Goal: Task Accomplishment & Management: Use online tool/utility

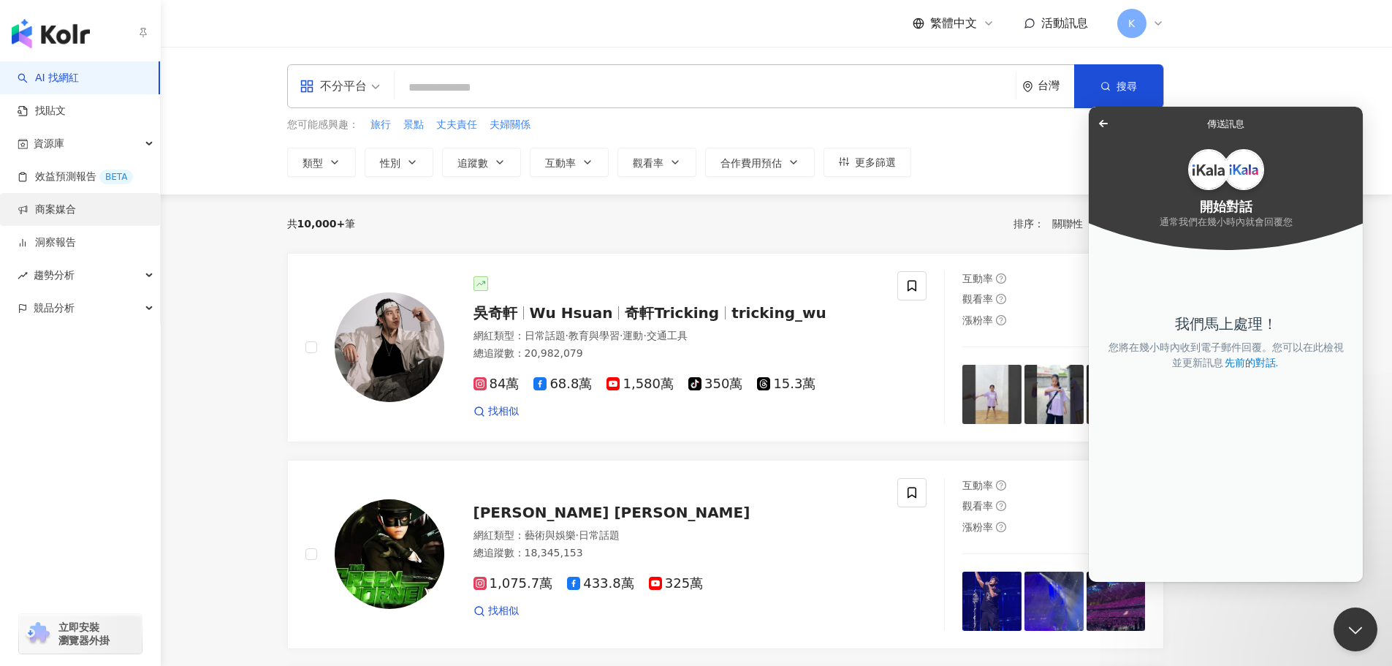
click at [76, 206] on link "商案媒合" at bounding box center [47, 209] width 58 height 15
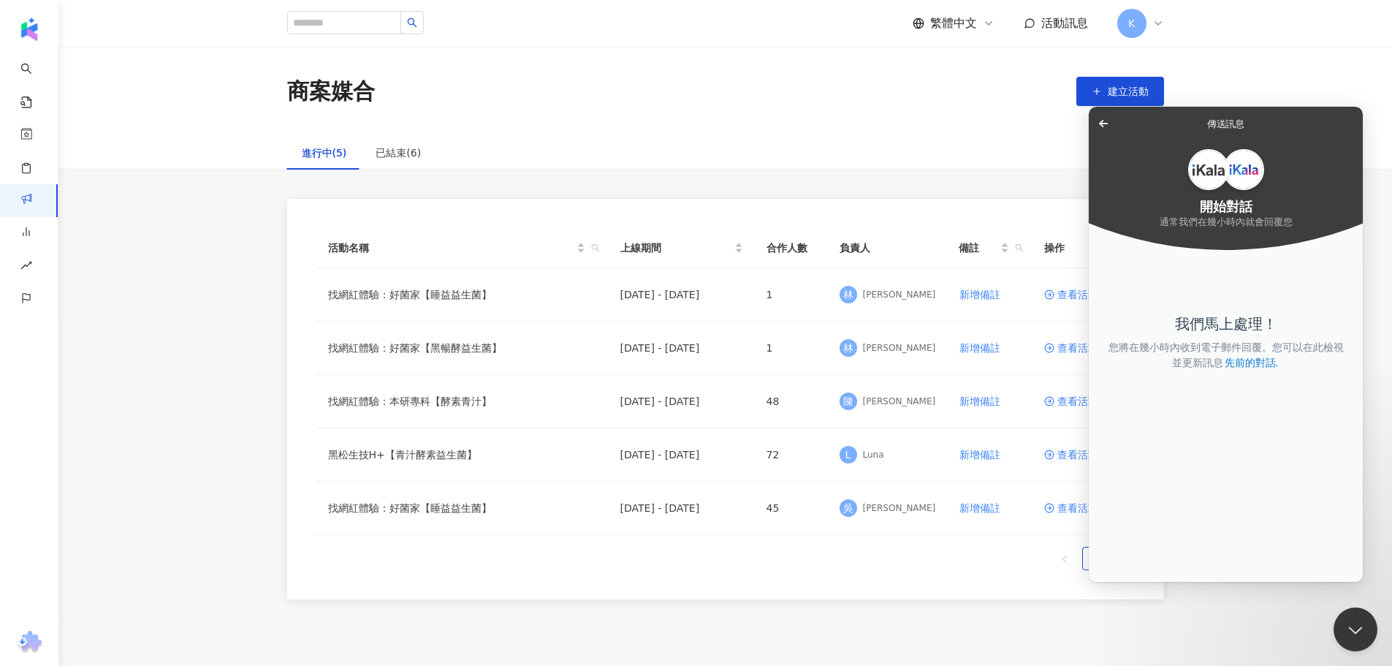
click at [1104, 123] on span "Go back" at bounding box center [1104, 124] width 18 height 18
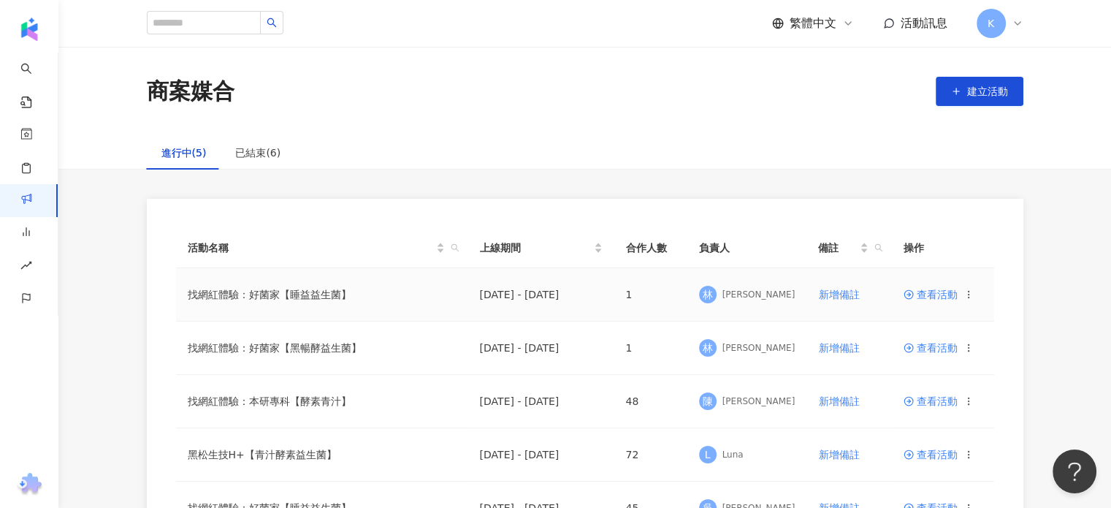
click at [241, 293] on td "找網紅體驗：好菌家【睡益益生菌】" at bounding box center [322, 294] width 292 height 53
drag, startPoint x: 939, startPoint y: 298, endPoint x: 860, endPoint y: 305, distance: 79.2
click at [939, 298] on span "查看活動" at bounding box center [931, 294] width 54 height 10
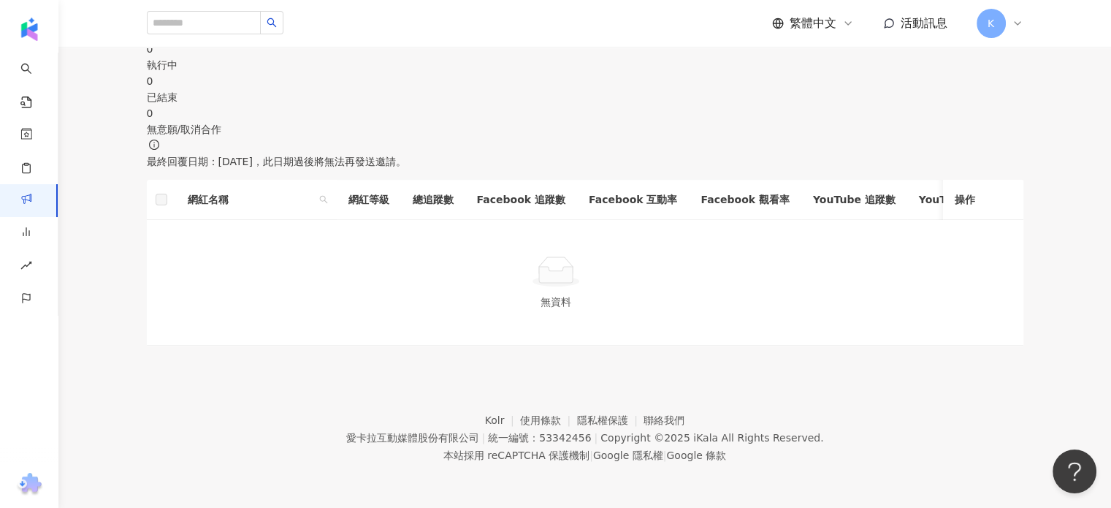
scroll to position [658, 0]
click at [397, 41] on div "確認中" at bounding box center [585, 33] width 877 height 16
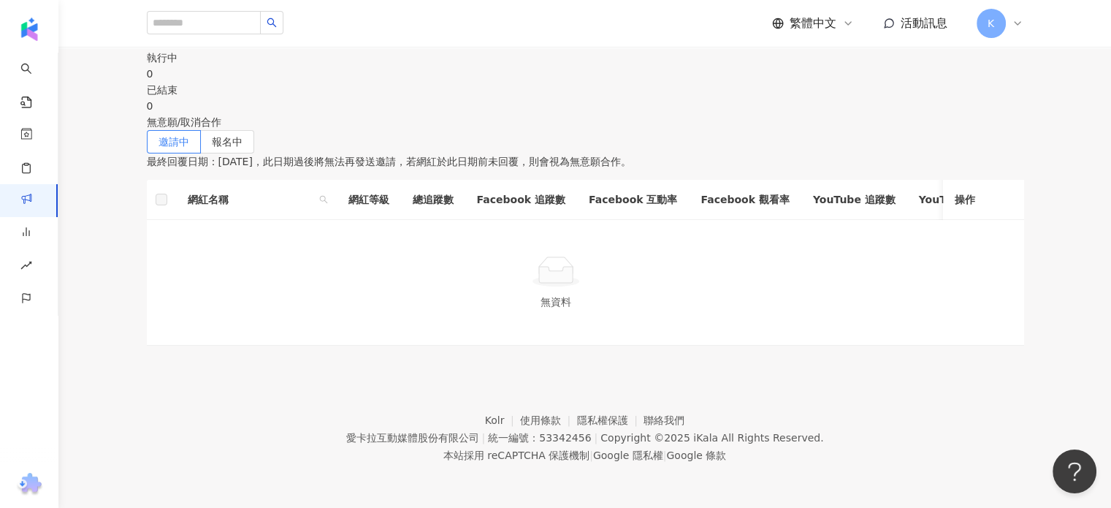
scroll to position [585, 0]
click at [254, 153] on label "報名中" at bounding box center [227, 141] width 53 height 23
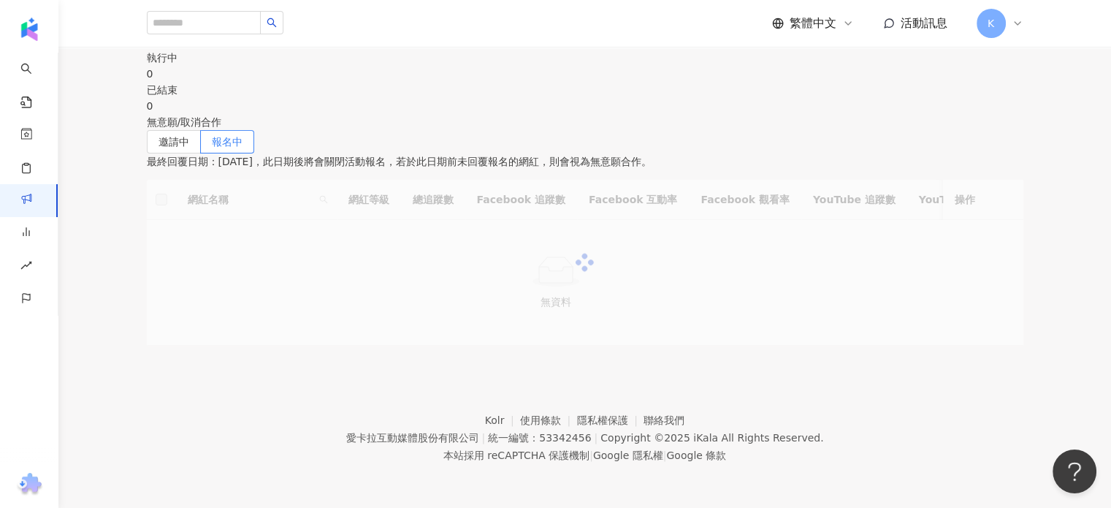
scroll to position [804, 0]
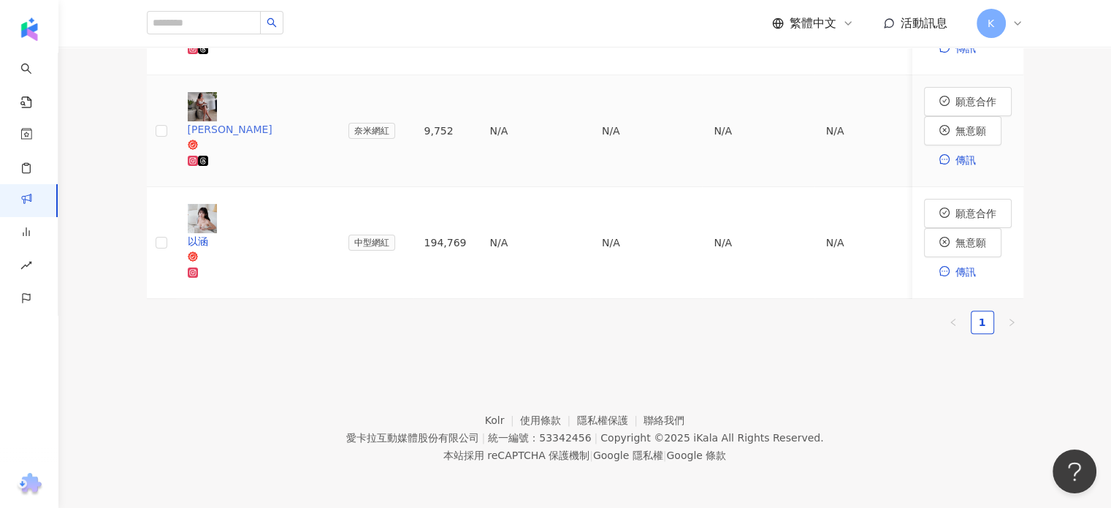
drag, startPoint x: 275, startPoint y: 273, endPoint x: 248, endPoint y: 283, distance: 28.7
click at [248, 170] on link "[PERSON_NAME]" at bounding box center [256, 130] width 137 height 77
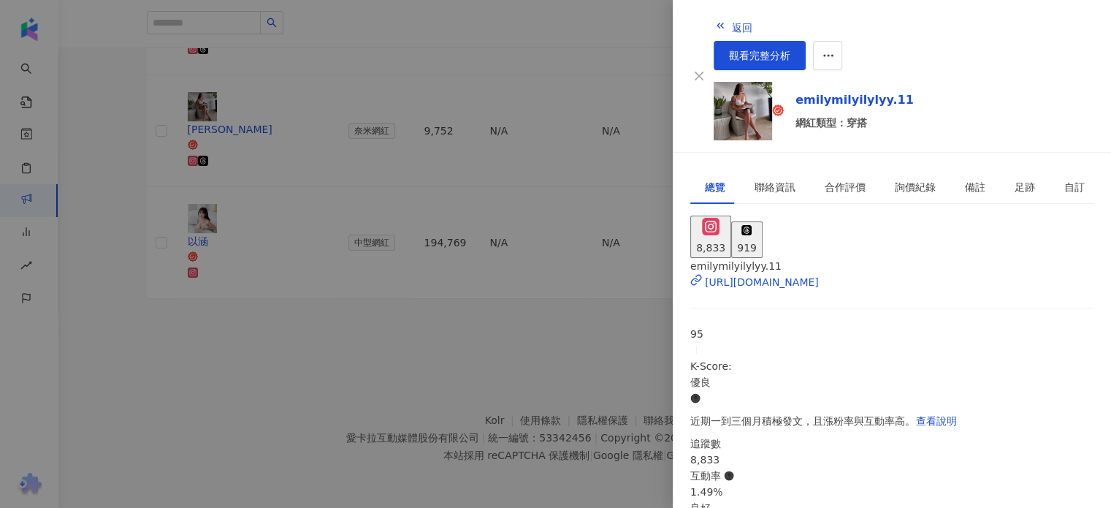
scroll to position [73, 0]
click at [253, 255] on div at bounding box center [555, 254] width 1111 height 508
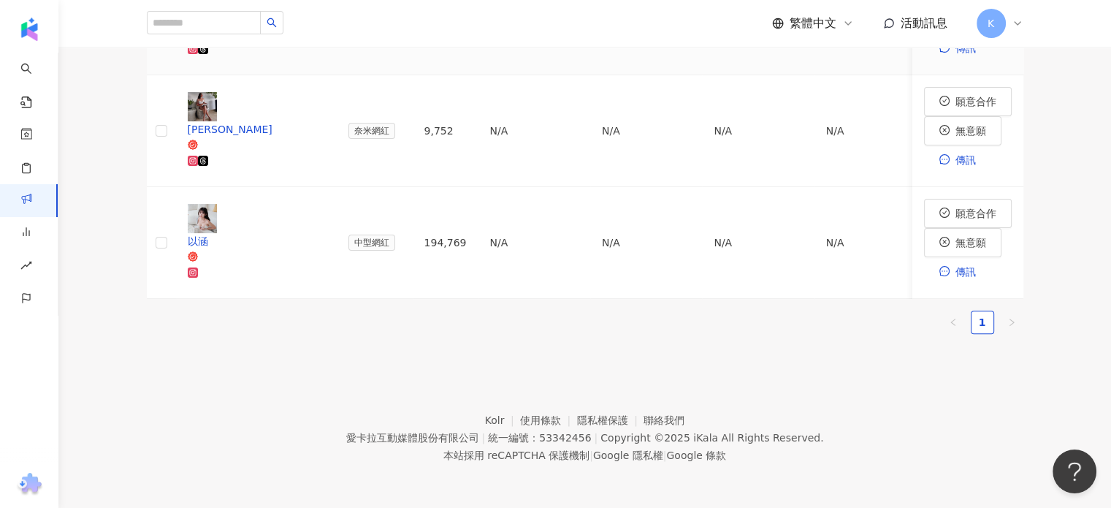
click at [288, 26] on div "Roro&兔兔的跑跳人生" at bounding box center [256, 17] width 137 height 16
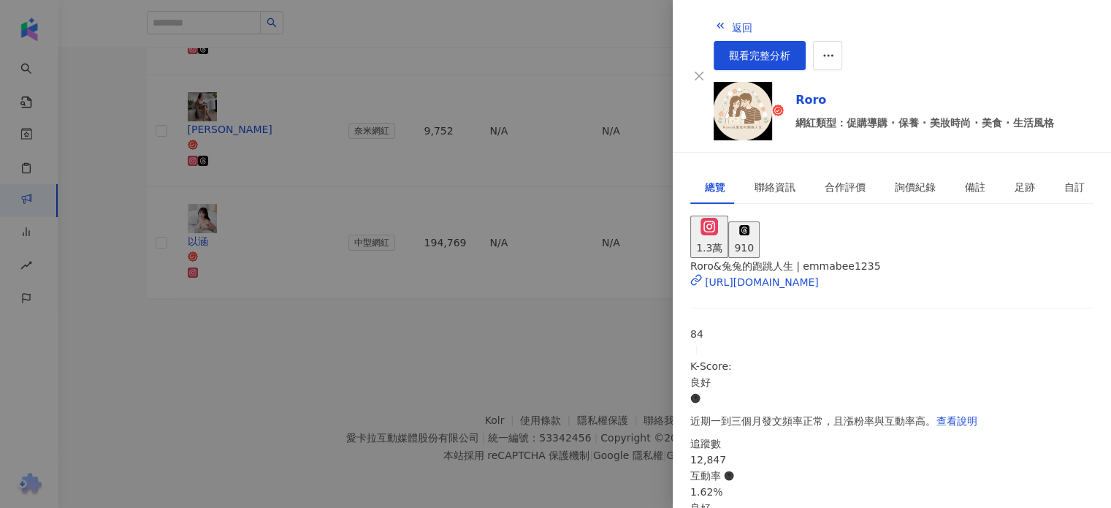
scroll to position [0, 0]
click at [819, 274] on div "https://www.instagram.com/emmabee1235/" at bounding box center [762, 282] width 114 height 16
click at [256, 206] on div at bounding box center [555, 254] width 1111 height 508
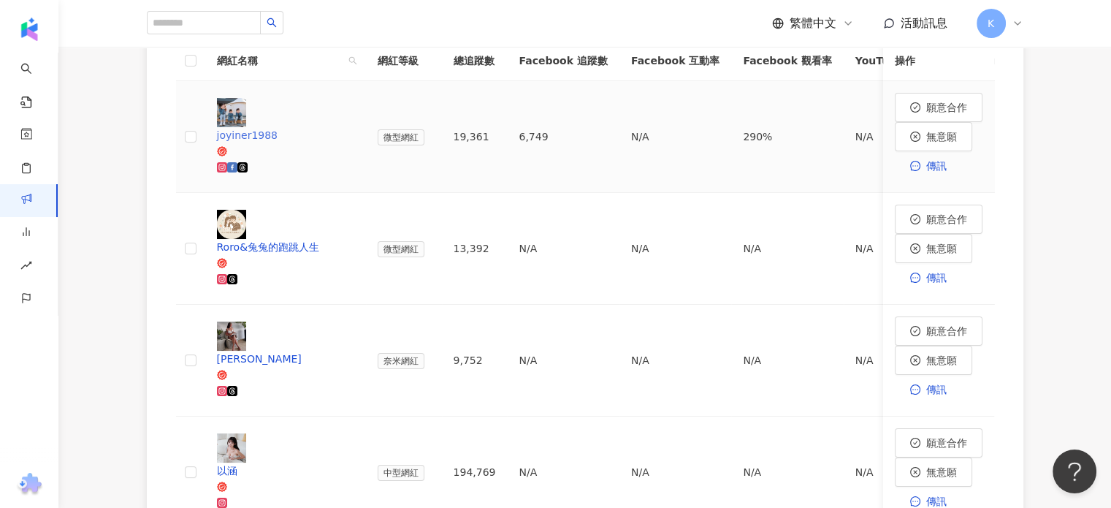
click at [290, 143] on div "joyiner1988" at bounding box center [285, 135] width 137 height 16
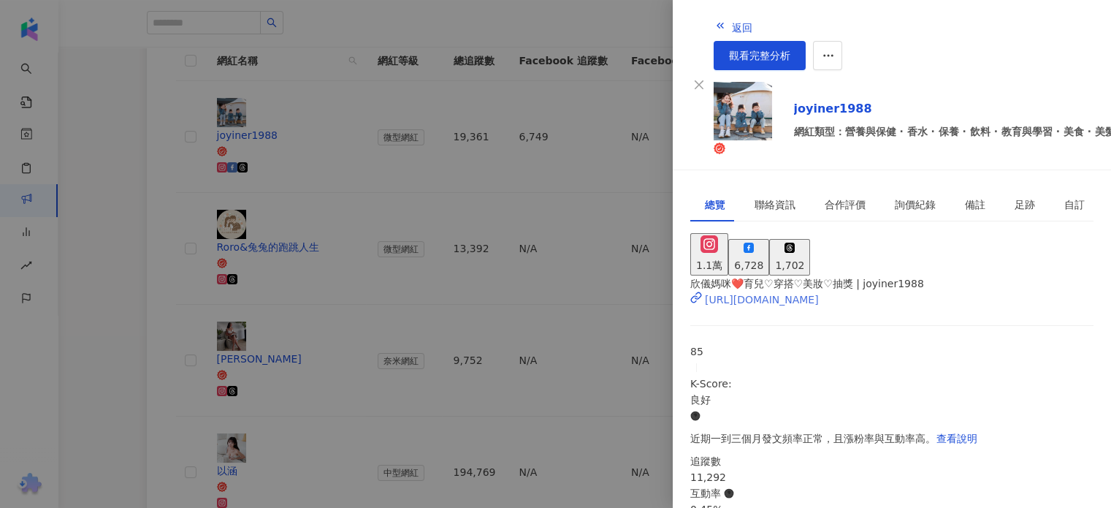
click at [819, 292] on div "https://www.instagram.com/joyiner1988/" at bounding box center [762, 300] width 114 height 16
click at [514, 126] on div at bounding box center [555, 254] width 1111 height 508
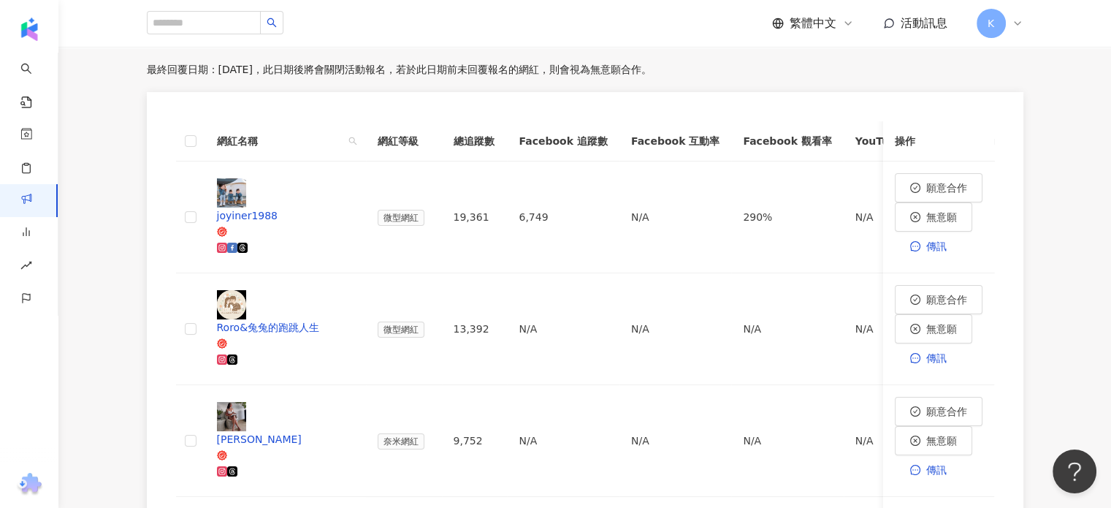
scroll to position [828, 0]
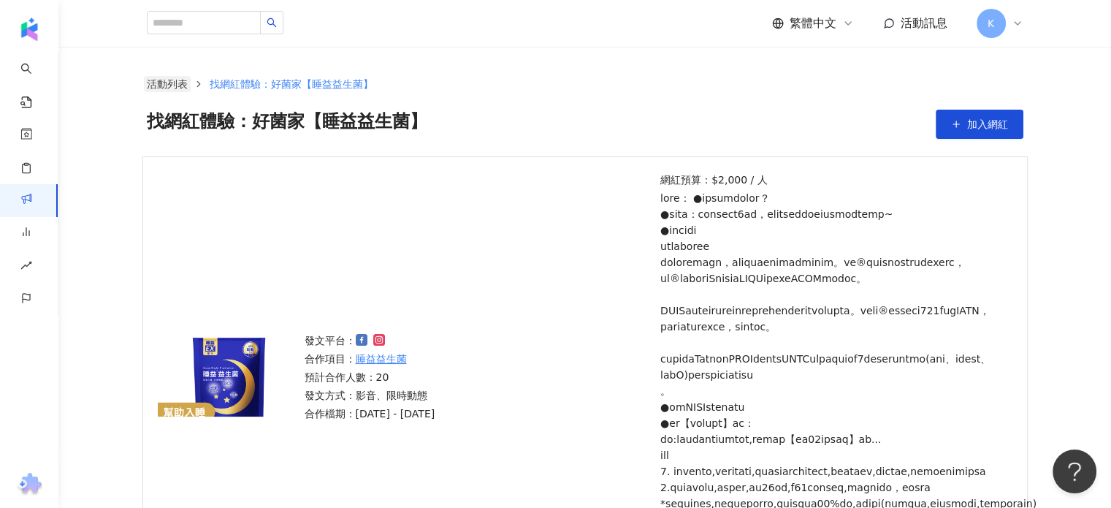
click at [174, 80] on link "活動列表" at bounding box center [167, 84] width 47 height 16
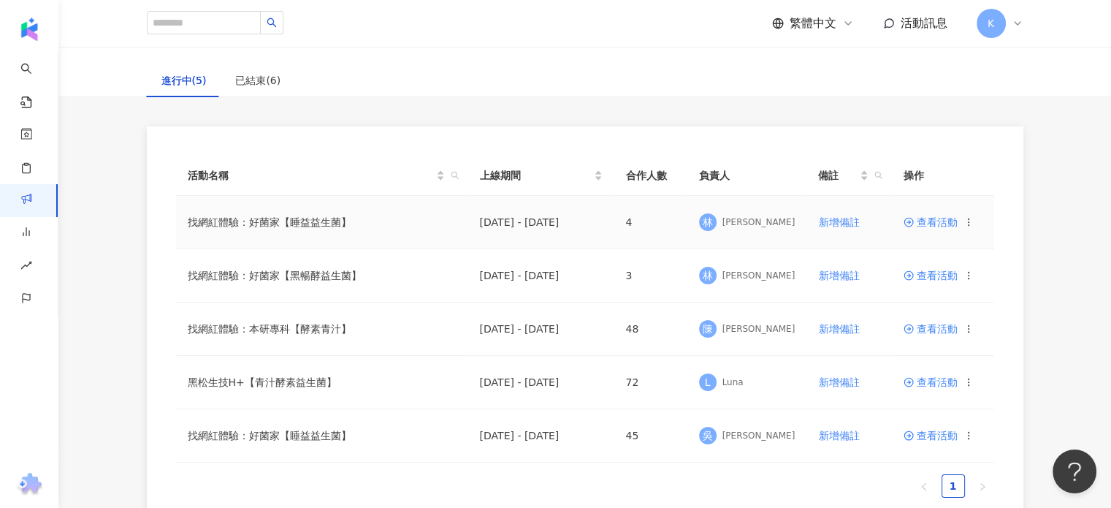
scroll to position [73, 0]
click at [940, 273] on span "查看活動" at bounding box center [931, 275] width 54 height 10
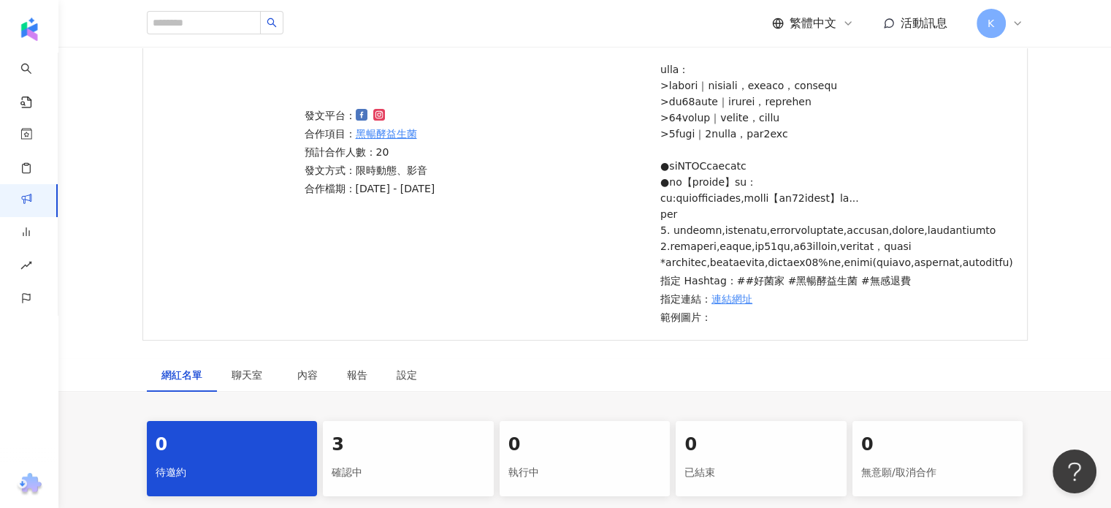
scroll to position [365, 0]
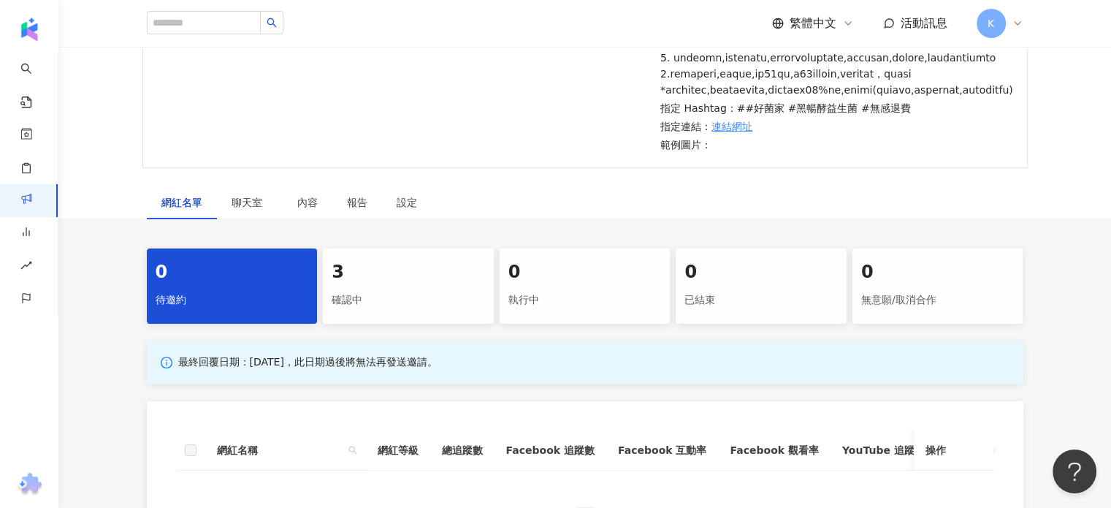
click at [425, 313] on div "確認中" at bounding box center [408, 300] width 153 height 25
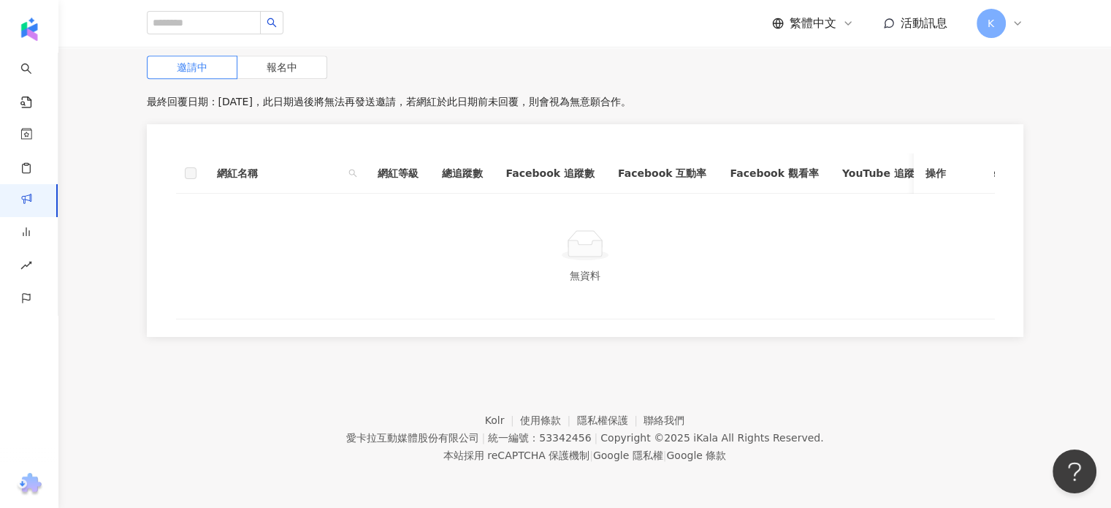
scroll to position [658, 0]
click at [292, 73] on span "報名中" at bounding box center [282, 67] width 31 height 12
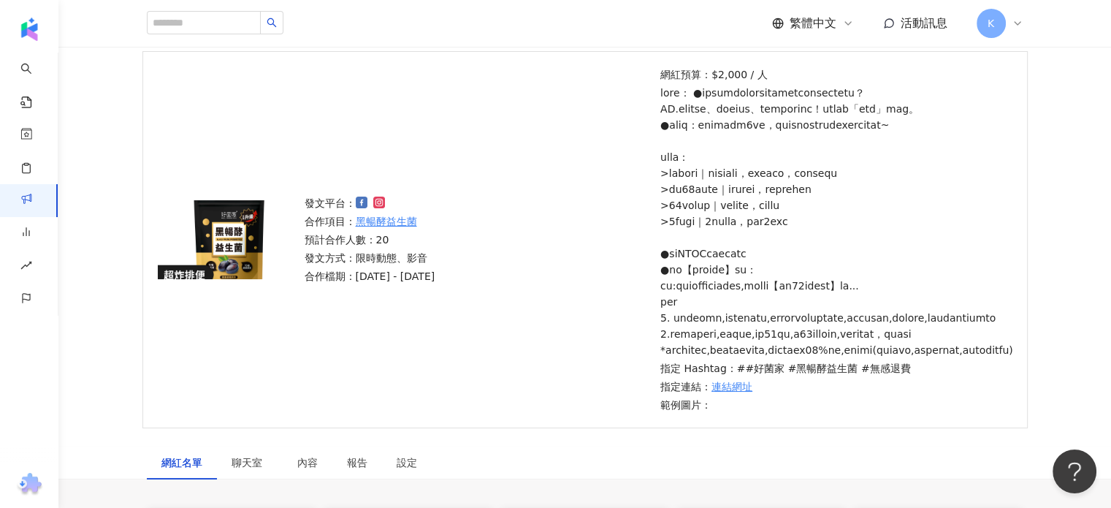
scroll to position [44, 0]
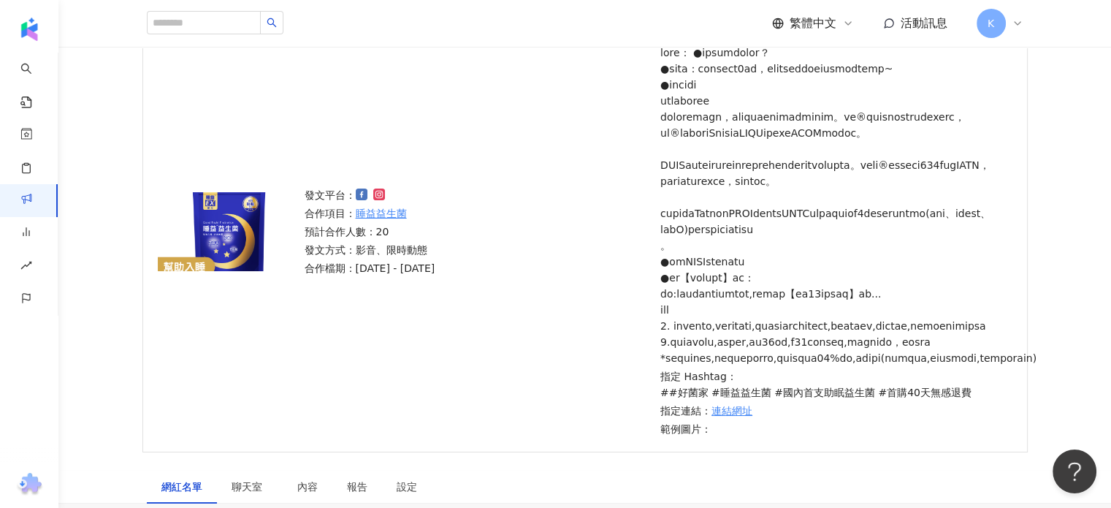
scroll to position [24, 0]
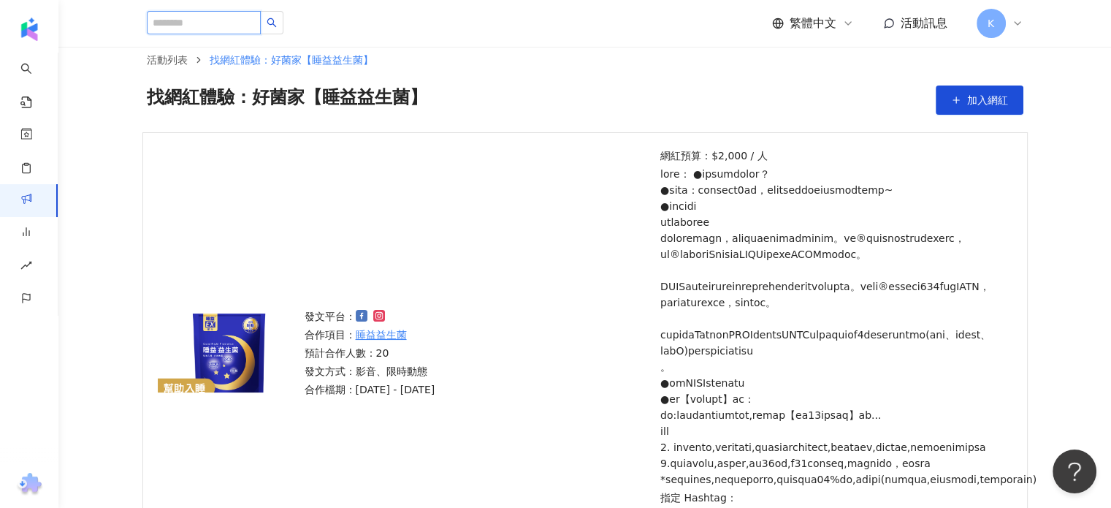
click at [227, 17] on input "search" at bounding box center [204, 22] width 114 height 23
type input "**"
